Goal: Find specific page/section: Find specific page/section

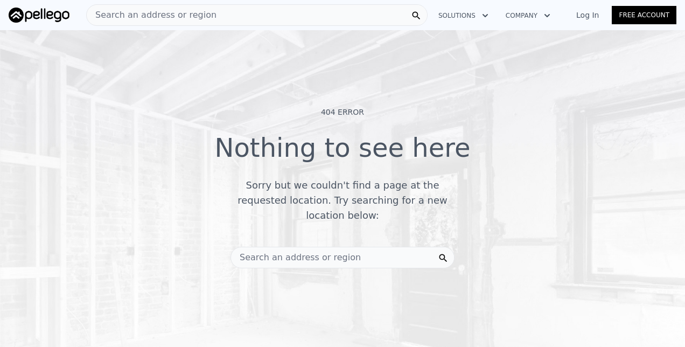
click at [317, 247] on div "Search an address or region" at bounding box center [296, 257] width 130 height 20
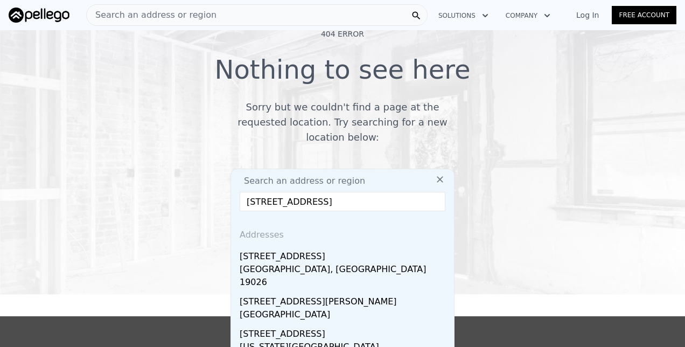
scroll to position [108, 0]
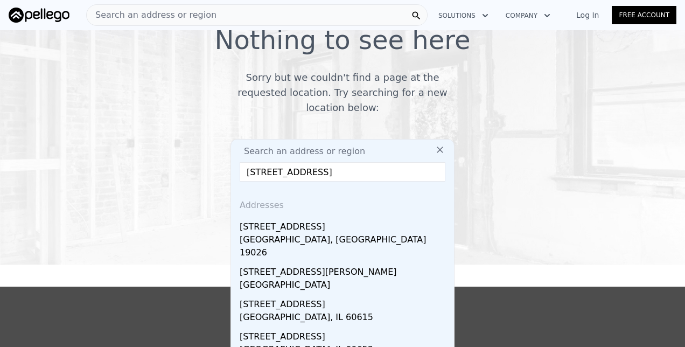
drag, startPoint x: 379, startPoint y: 163, endPoint x: 135, endPoint y: 127, distance: 247.2
click at [136, 127] on div "Search an address or region Search an address or region [STREET_ADDRESS][GEOGRA…" at bounding box center [343, 150] width 414 height 52
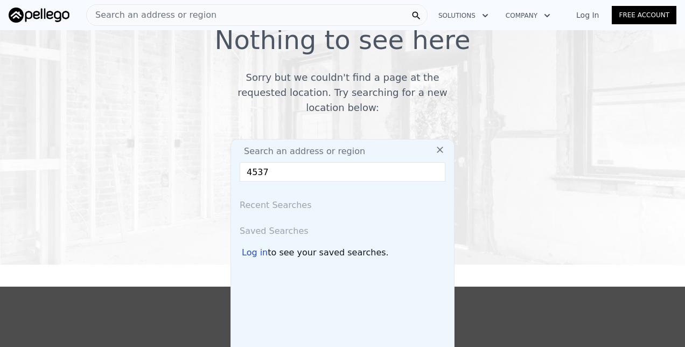
click at [269, 172] on input "4537" at bounding box center [343, 171] width 206 height 19
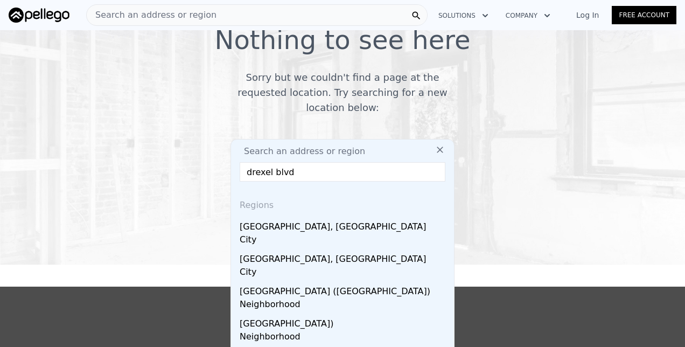
type input "drexel blvd"
click at [102, 267] on div "404 Error Nothing to see here Sorry but we couldn't find a page at the requeste…" at bounding box center [342, 186] width 685 height 321
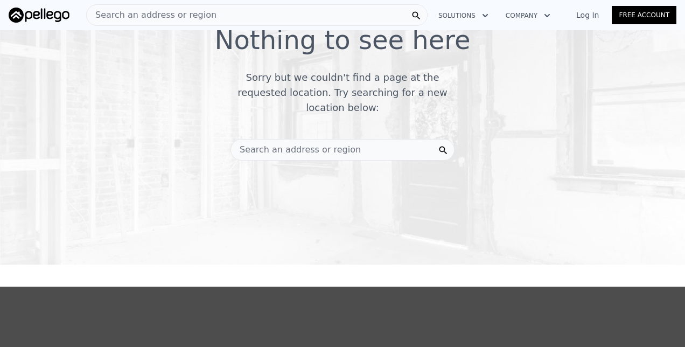
click at [313, 144] on span "Search an address or region" at bounding box center [296, 149] width 130 height 13
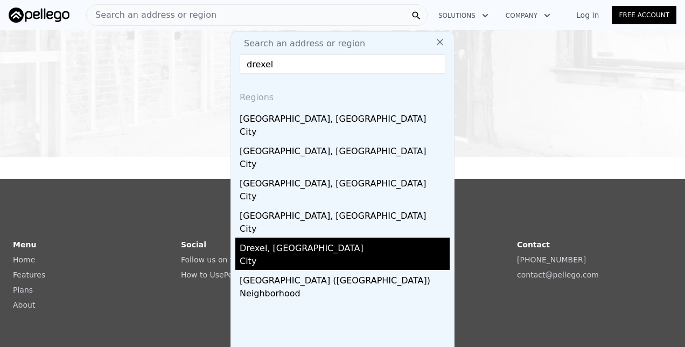
scroll to position [269, 0]
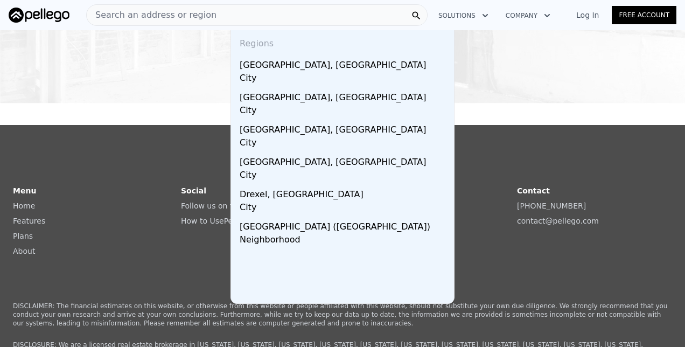
type input "drexel"
